Goal: Task Accomplishment & Management: Manage account settings

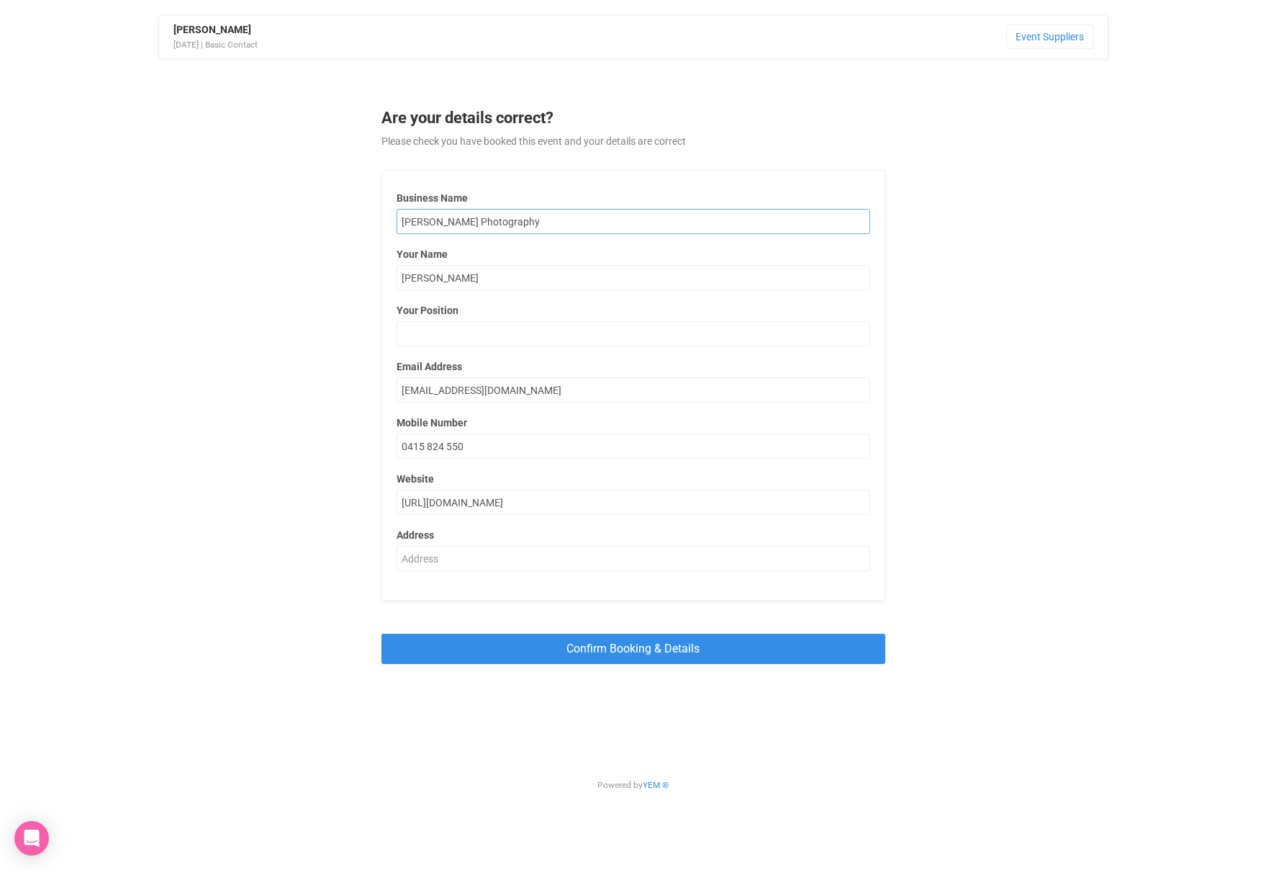
drag, startPoint x: 523, startPoint y: 228, endPoint x: 472, endPoint y: 217, distance: 52.2
click at [418, 220] on input "[PERSON_NAME] Photography" at bounding box center [634, 221] width 474 height 25
click at [433, 221] on input "[PERSON_NAME] Photography" at bounding box center [634, 221] width 474 height 25
type input "Clover Studios"
click at [464, 281] on input "[PERSON_NAME]" at bounding box center [634, 277] width 474 height 25
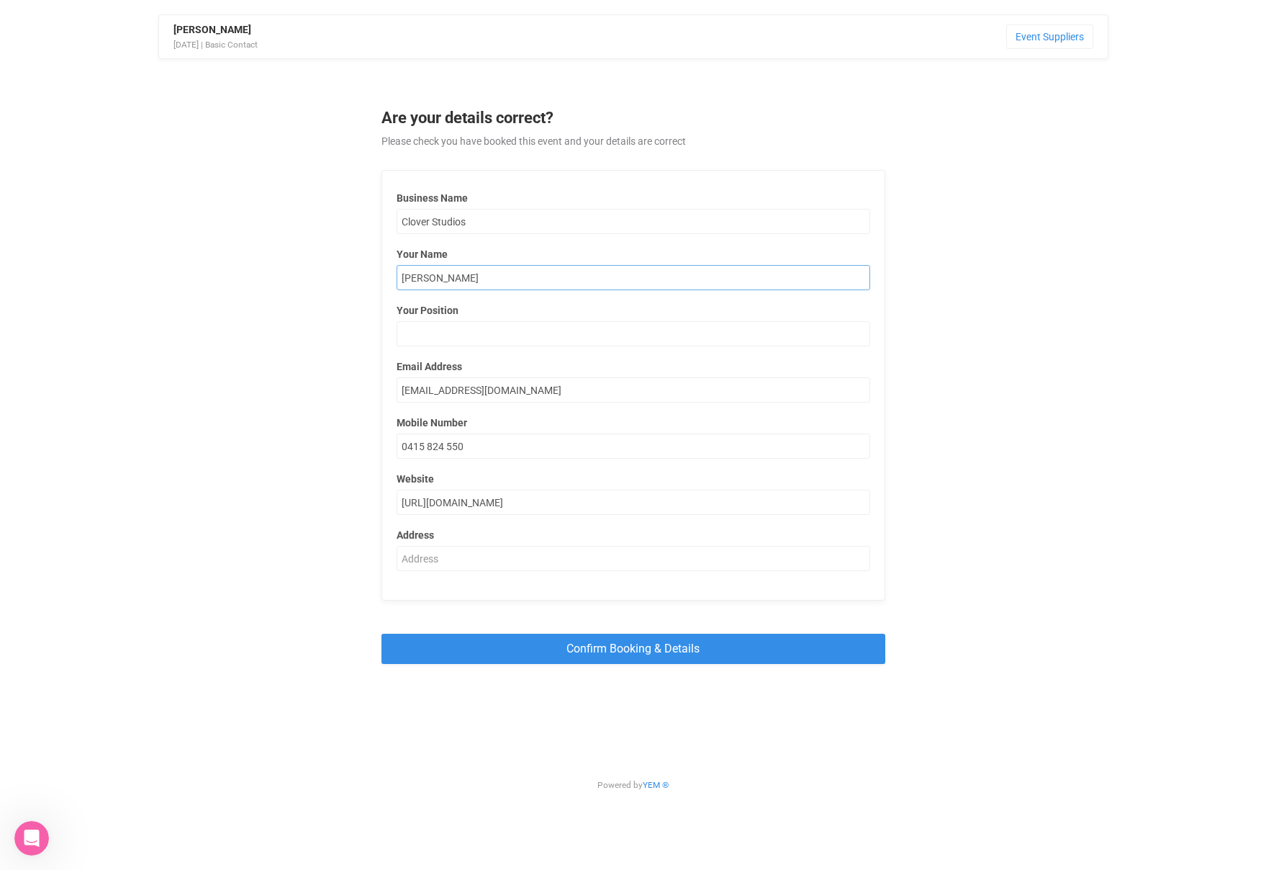
drag, startPoint x: 460, startPoint y: 278, endPoint x: 382, endPoint y: 278, distance: 78.5
click at [382, 278] on div "Business Name Clover Studios Your Name [PERSON_NAME] Your Position Email Addres…" at bounding box center [634, 385] width 504 height 431
type input "Milla"
click at [476, 444] on input "0415 824 550" at bounding box center [634, 445] width 474 height 25
drag, startPoint x: 457, startPoint y: 446, endPoint x: 391, endPoint y: 444, distance: 66.3
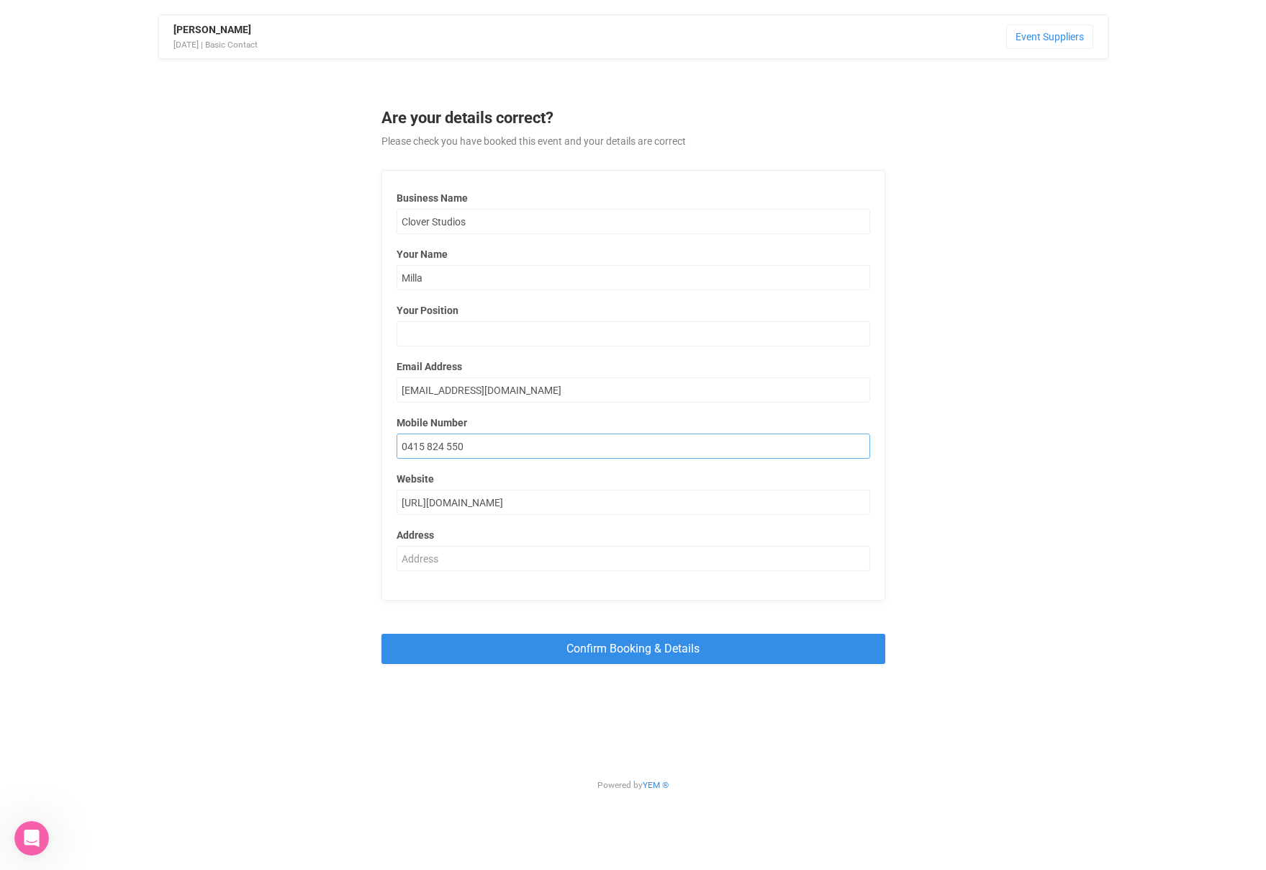
click at [391, 444] on div "Business Name Clover Studios Your Name Milla Your Position Email Address [EMAIL…" at bounding box center [634, 385] width 504 height 431
drag, startPoint x: 469, startPoint y: 384, endPoint x: 527, endPoint y: 389, distance: 57.8
click at [469, 384] on input "[EMAIL_ADDRESS][DOMAIN_NAME]" at bounding box center [634, 389] width 474 height 25
drag, startPoint x: 523, startPoint y: 389, endPoint x: 438, endPoint y: 390, distance: 84.2
click at [438, 390] on input "[EMAIL_ADDRESS][DOMAIN_NAME]" at bounding box center [634, 389] width 474 height 25
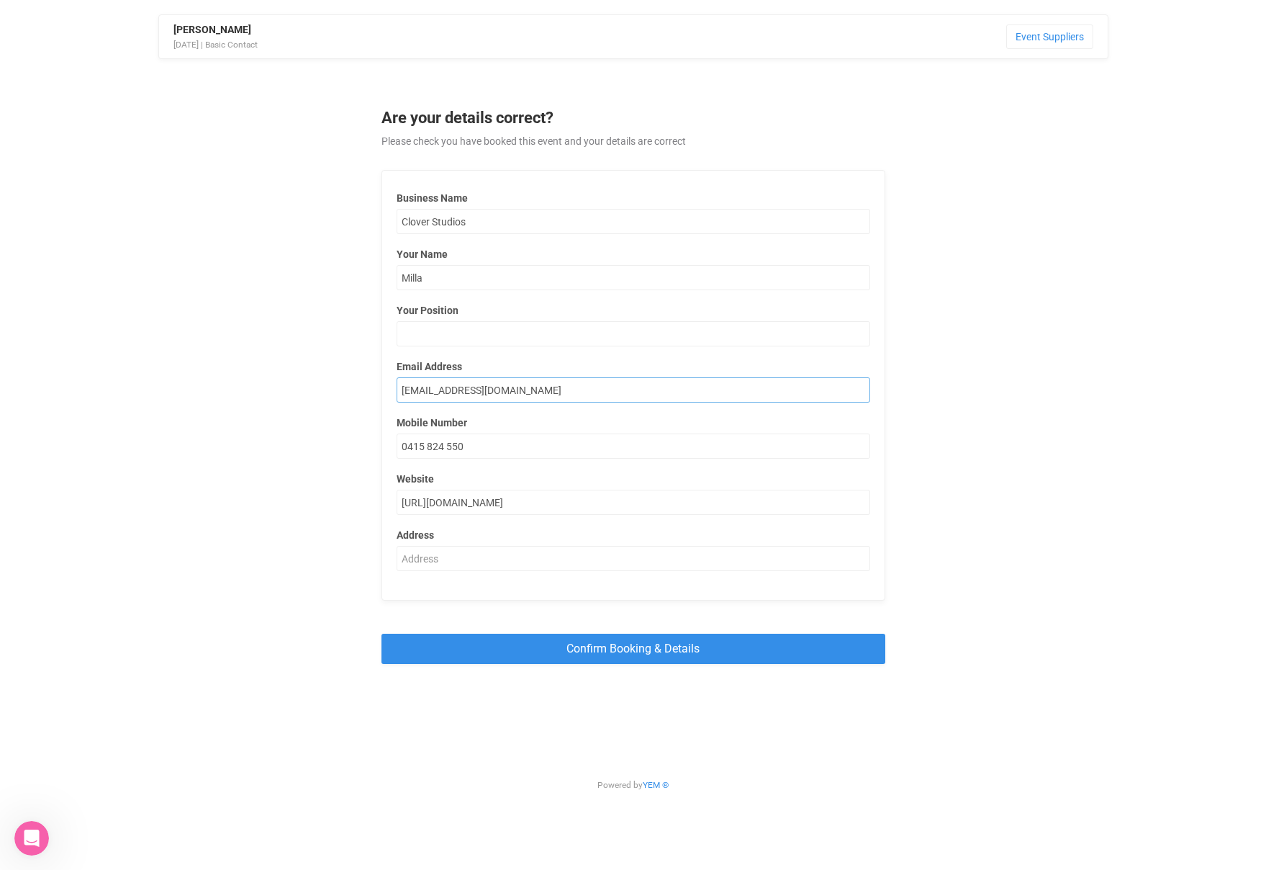
type input "[EMAIL_ADDRESS][DOMAIN_NAME]"
click at [616, 511] on input "[URL][DOMAIN_NAME]" at bounding box center [634, 502] width 474 height 25
drag, startPoint x: 531, startPoint y: 501, endPoint x: 504, endPoint y: 486, distance: 30.6
click at [460, 500] on input "[URL][DOMAIN_NAME]" at bounding box center [634, 502] width 474 height 25
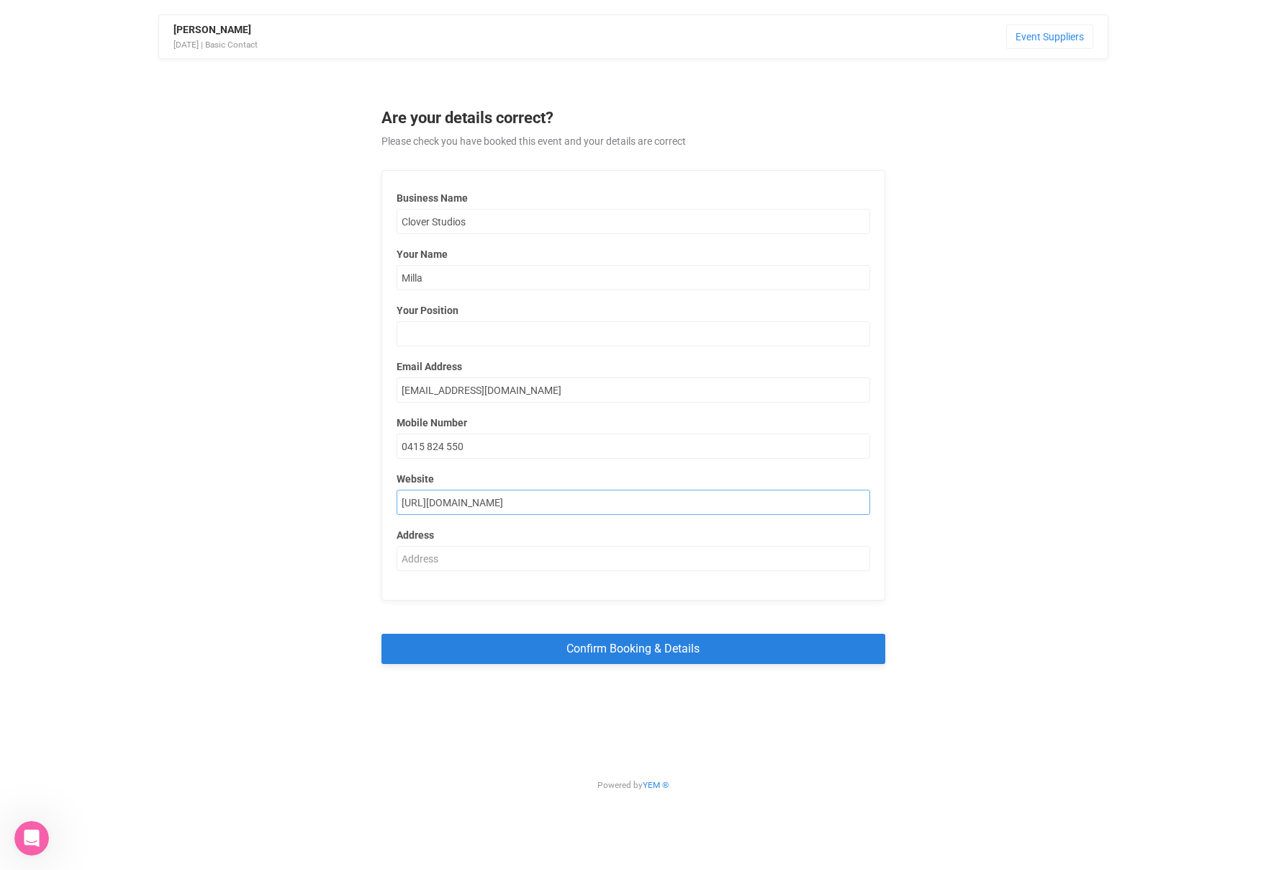
type input "[URL][DOMAIN_NAME]"
click at [672, 654] on input "Confirm Booking & Details" at bounding box center [634, 649] width 504 height 30
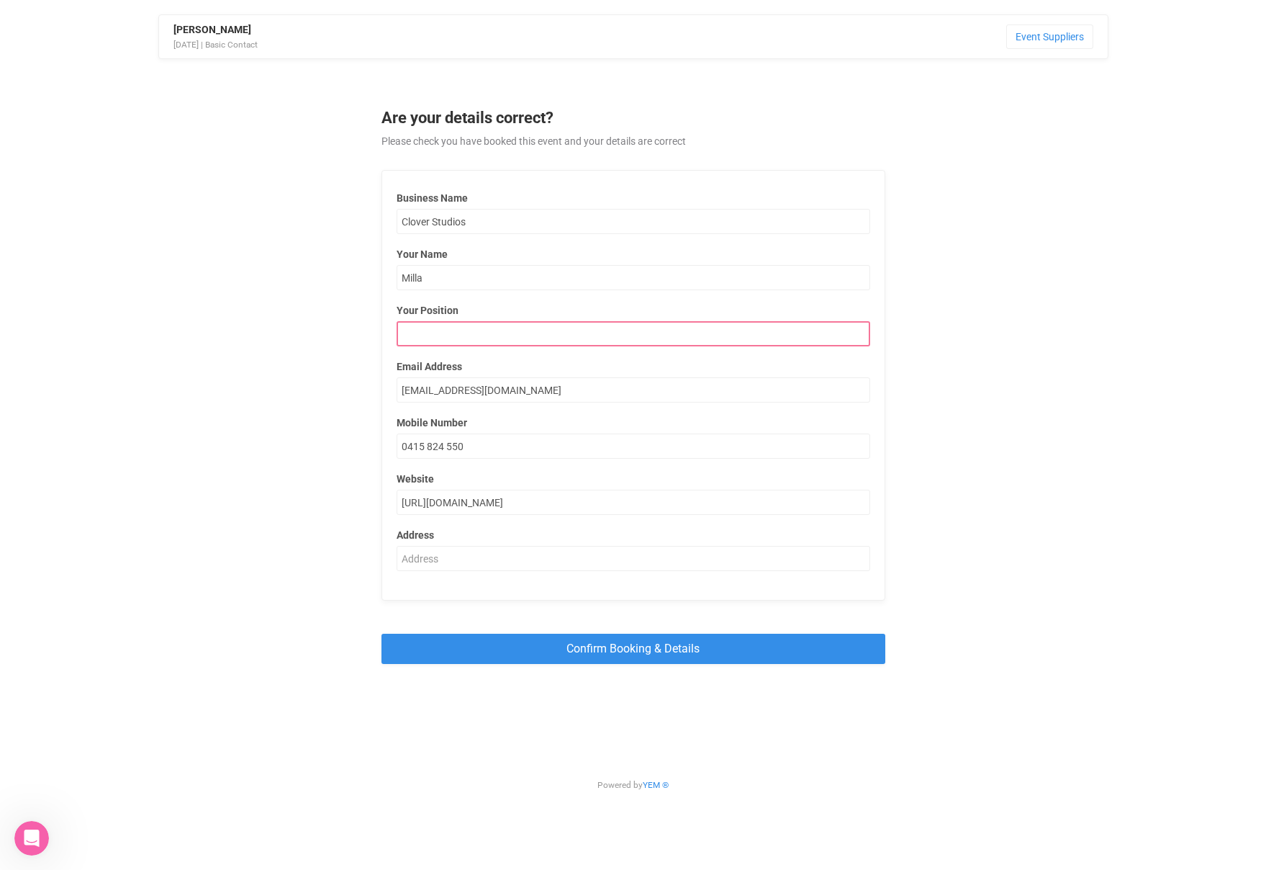
click at [460, 336] on input "Your Position" at bounding box center [634, 333] width 474 height 25
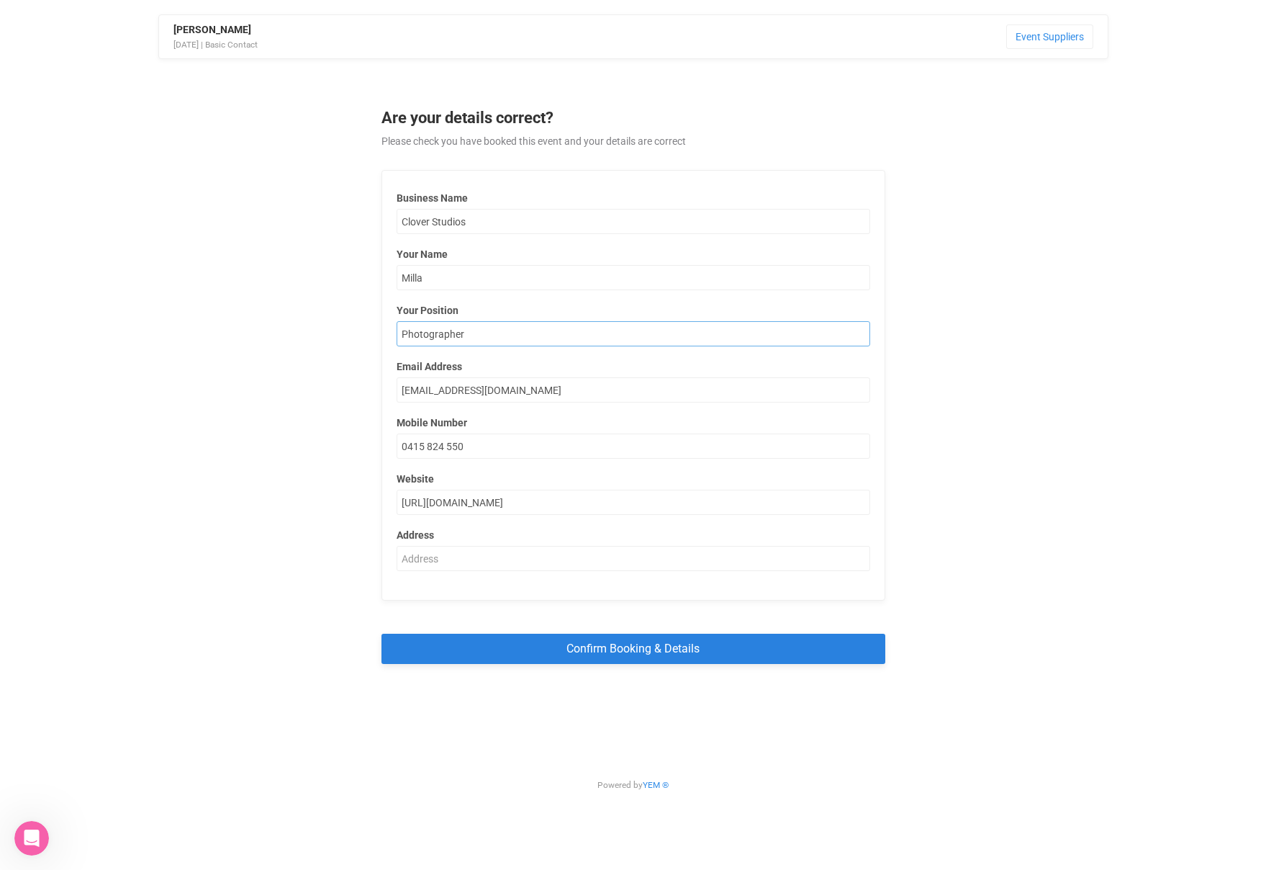
type input "Photographer"
click at [634, 652] on input "Confirm Booking & Details" at bounding box center [634, 649] width 504 height 30
